Goal: Use online tool/utility: Use online tool/utility

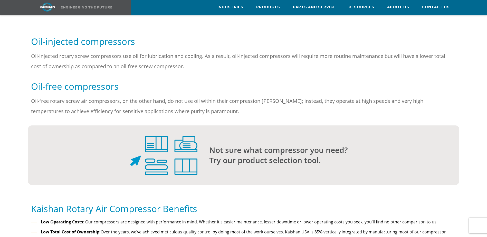
scroll to position [359, 0]
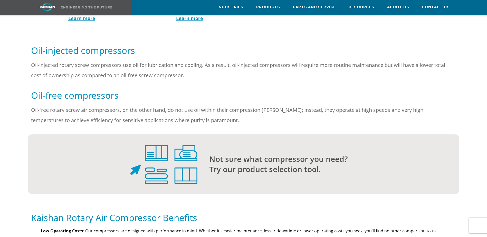
click at [162, 154] on img at bounding box center [163, 164] width 67 height 38
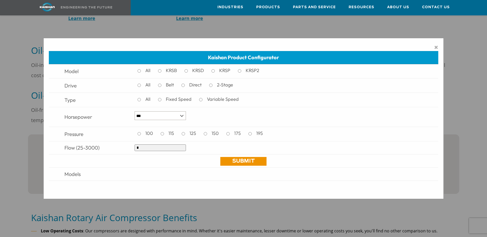
click at [140, 150] on input "*" at bounding box center [159, 147] width 51 height 7
type input "***"
click at [232, 163] on link "Submit" at bounding box center [243, 161] width 46 height 9
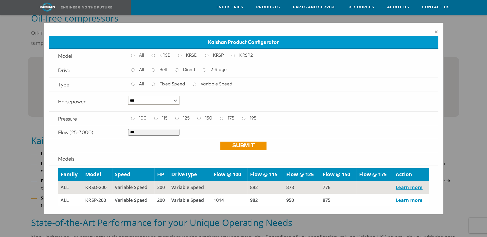
scroll to position [462, 0]
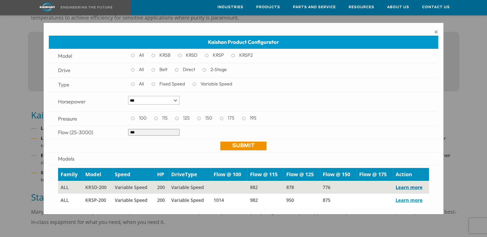
click at [414, 187] on link "Learn more" at bounding box center [408, 187] width 27 height 6
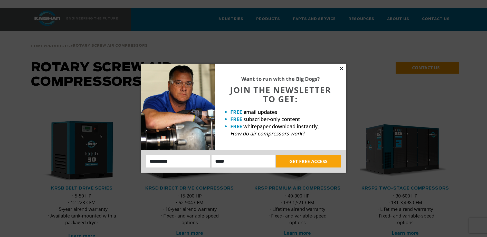
click at [340, 67] on icon at bounding box center [341, 68] width 5 height 5
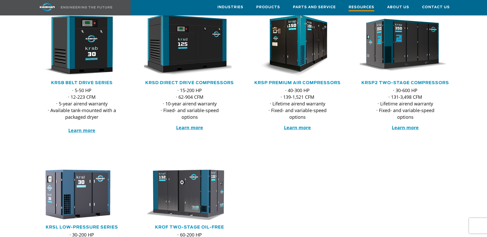
scroll to position [51, 0]
